Goal: Navigation & Orientation: Find specific page/section

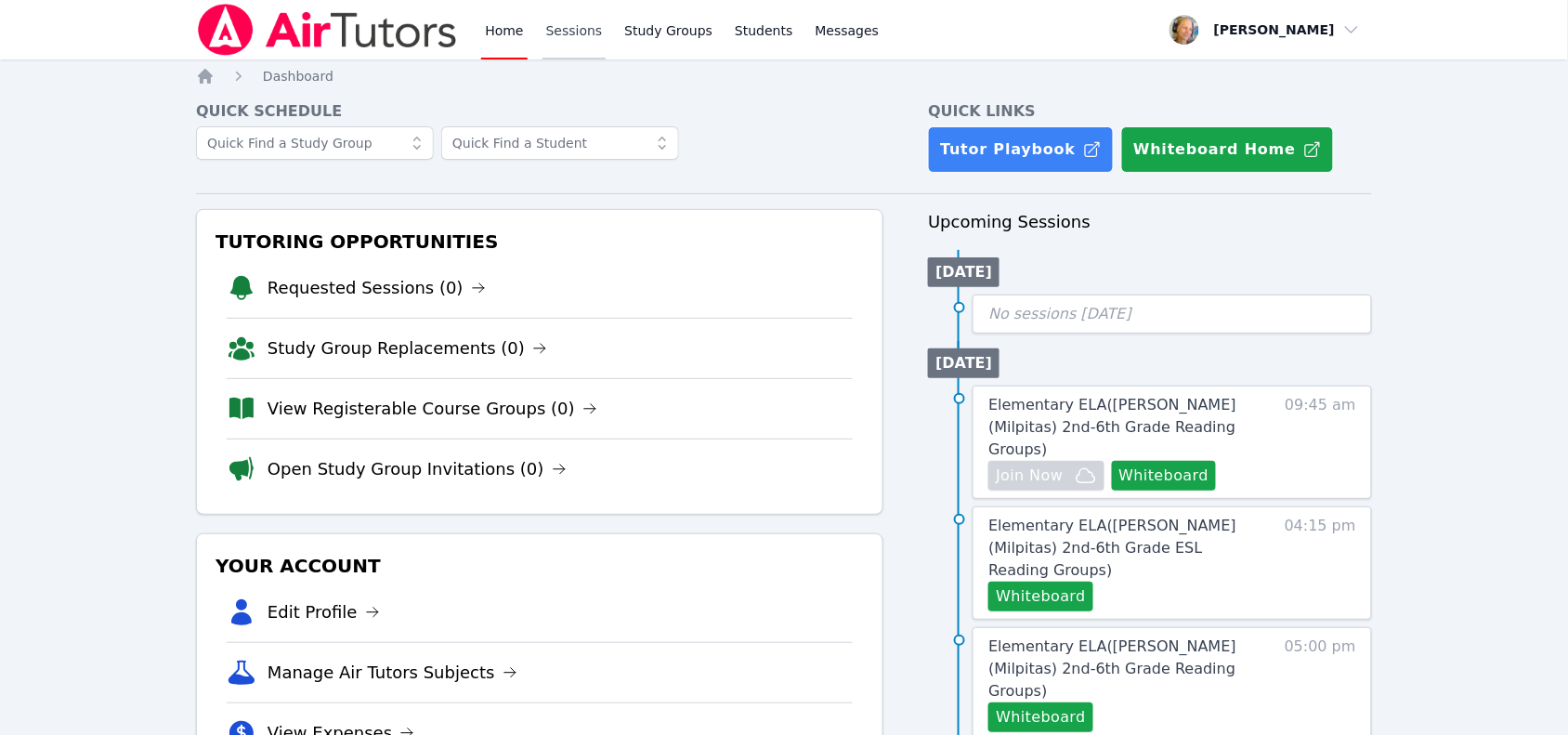
click at [573, 30] on link "Sessions" at bounding box center [575, 30] width 64 height 59
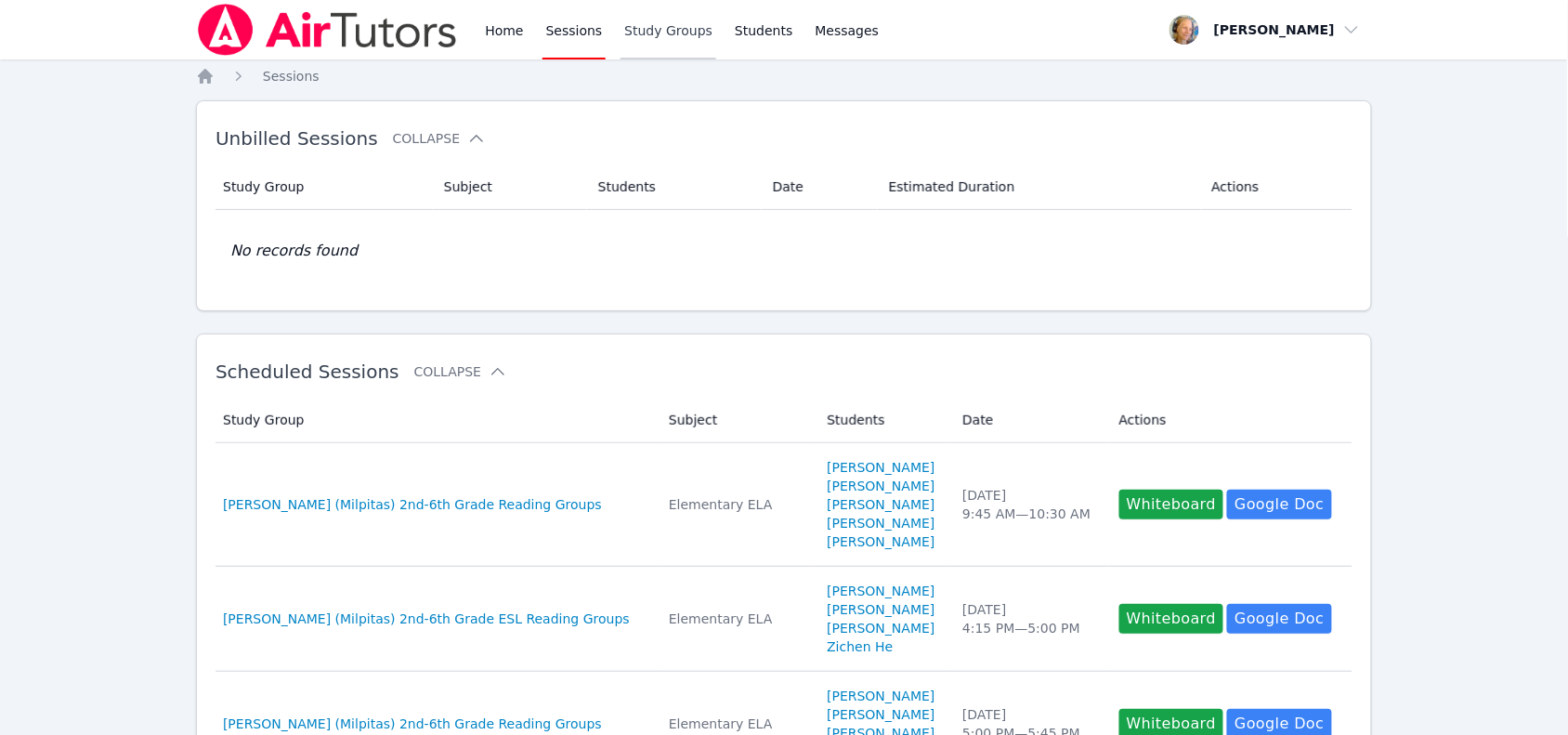
click at [656, 43] on link "Study Groups" at bounding box center [668, 30] width 95 height 59
